Goal: Find specific page/section: Find specific page/section

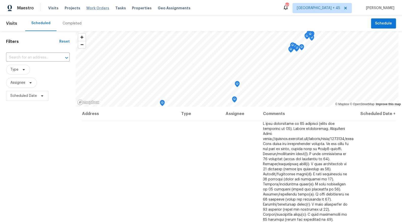
click at [92, 9] on span "Work Orders" at bounding box center [97, 8] width 23 height 5
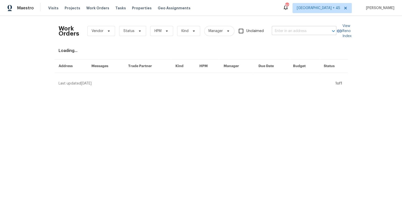
click at [292, 31] on input "text" at bounding box center [296, 31] width 50 height 8
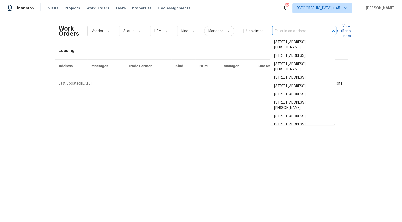
paste input "[STREET_ADDRESS]"
type input "[STREET_ADDRESS]"
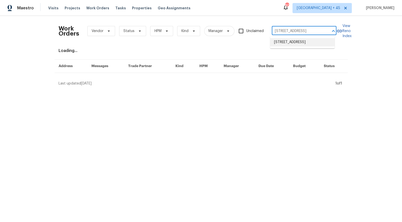
click at [289, 45] on li "[STREET_ADDRESS]" at bounding box center [302, 42] width 65 height 8
type input "[STREET_ADDRESS]"
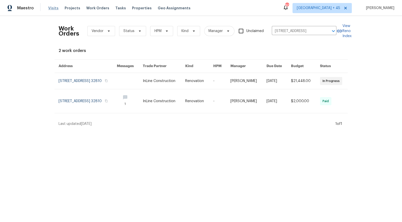
click at [53, 8] on span "Visits" at bounding box center [53, 8] width 10 height 5
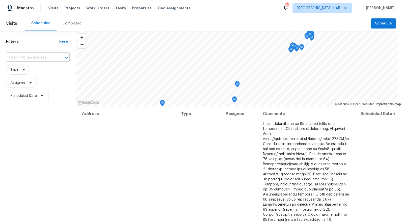
click at [50, 57] on input "text" at bounding box center [30, 58] width 49 height 8
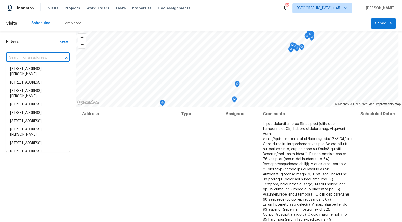
paste input "[STREET_ADDRESS]"
type input "[STREET_ADDRESS]"
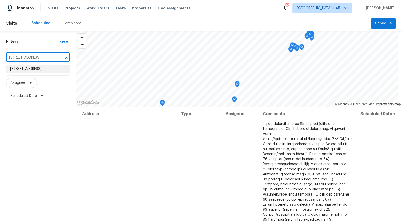
click at [44, 68] on li "[STREET_ADDRESS]" at bounding box center [38, 69] width 64 height 8
